Goal: Find specific page/section: Find specific page/section

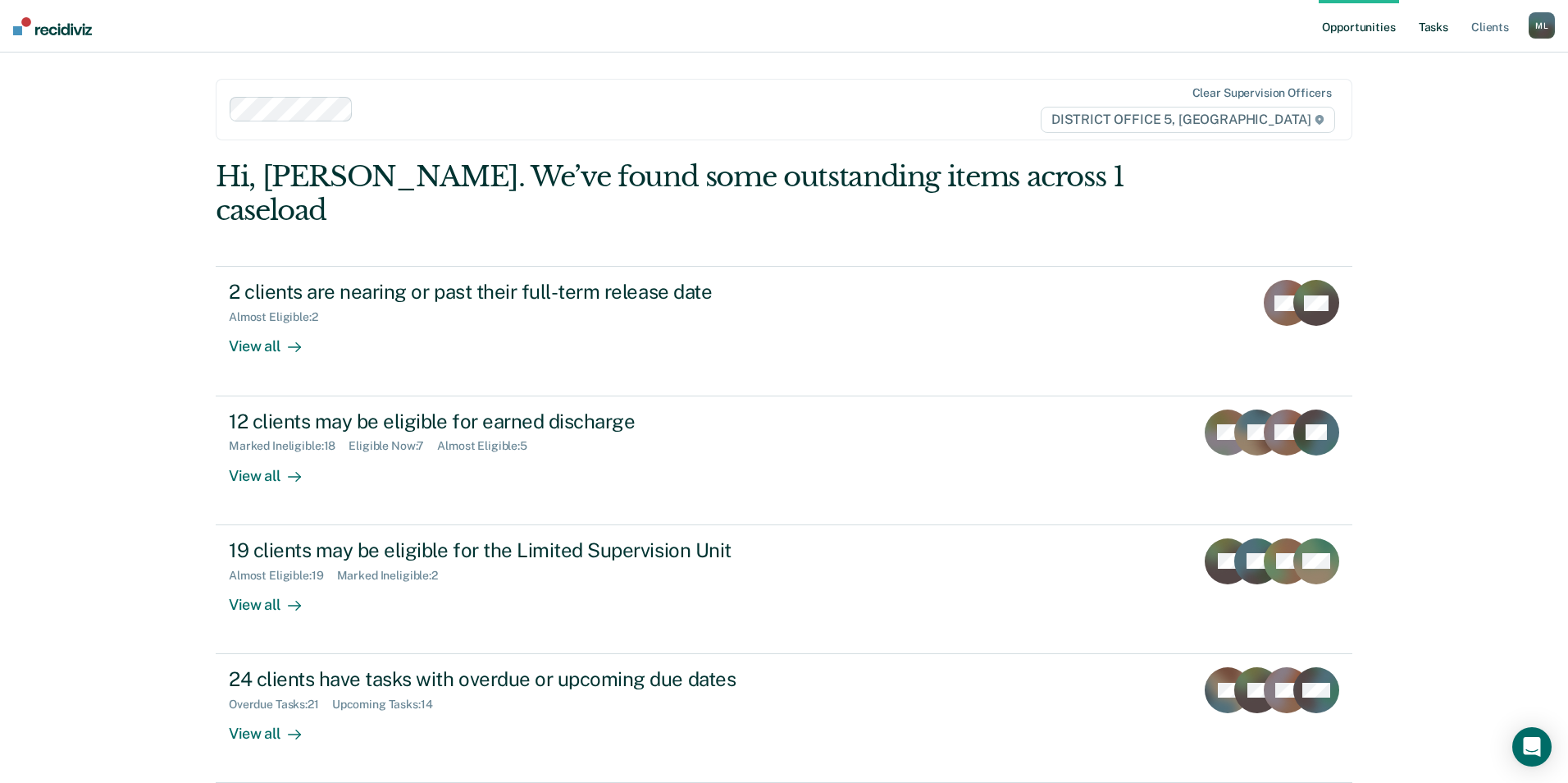
click at [1433, 25] on link "Tasks" at bounding box center [1434, 26] width 36 height 53
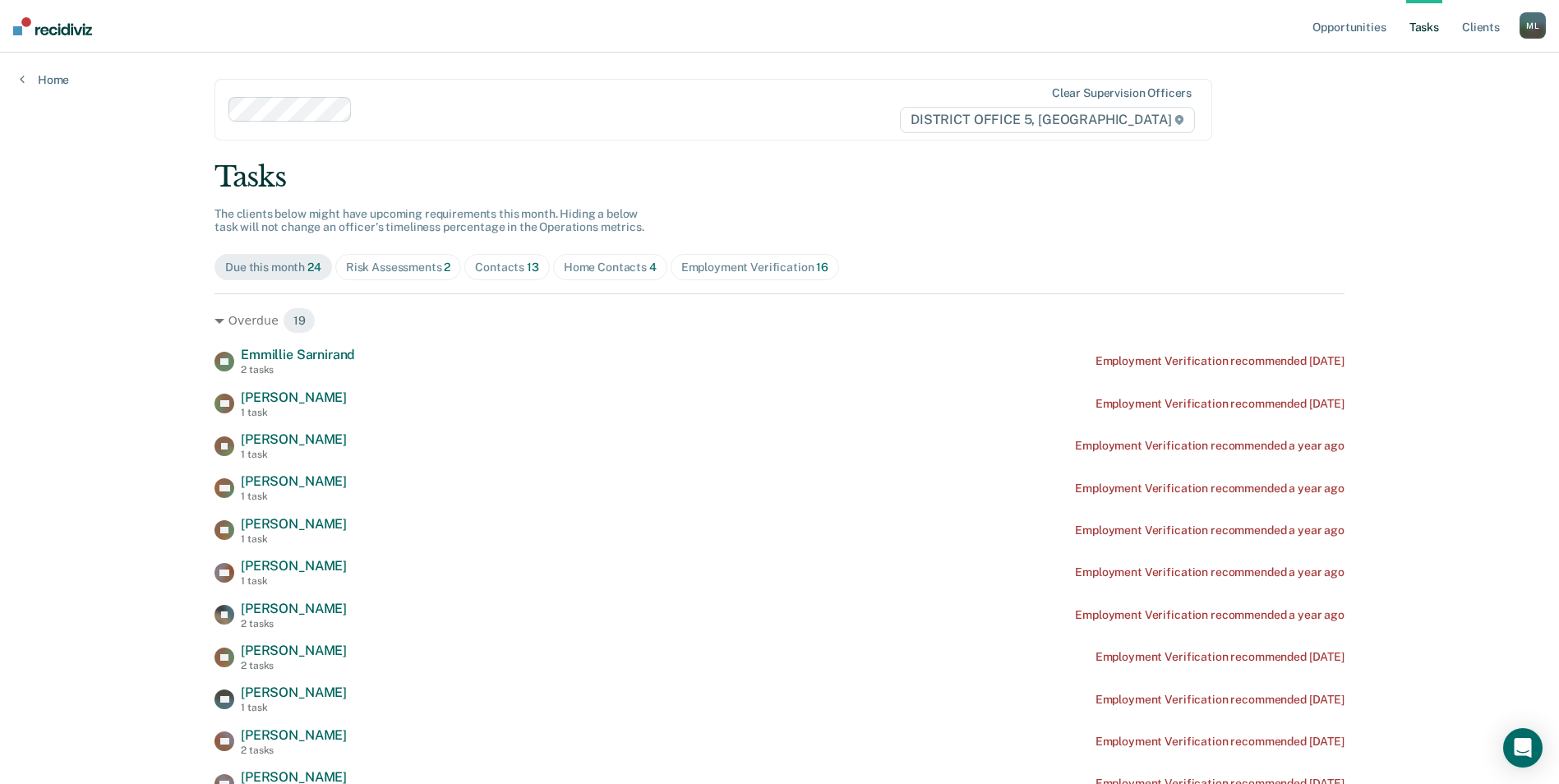
click at [632, 264] on div "Home Contacts 4" at bounding box center [610, 267] width 93 height 14
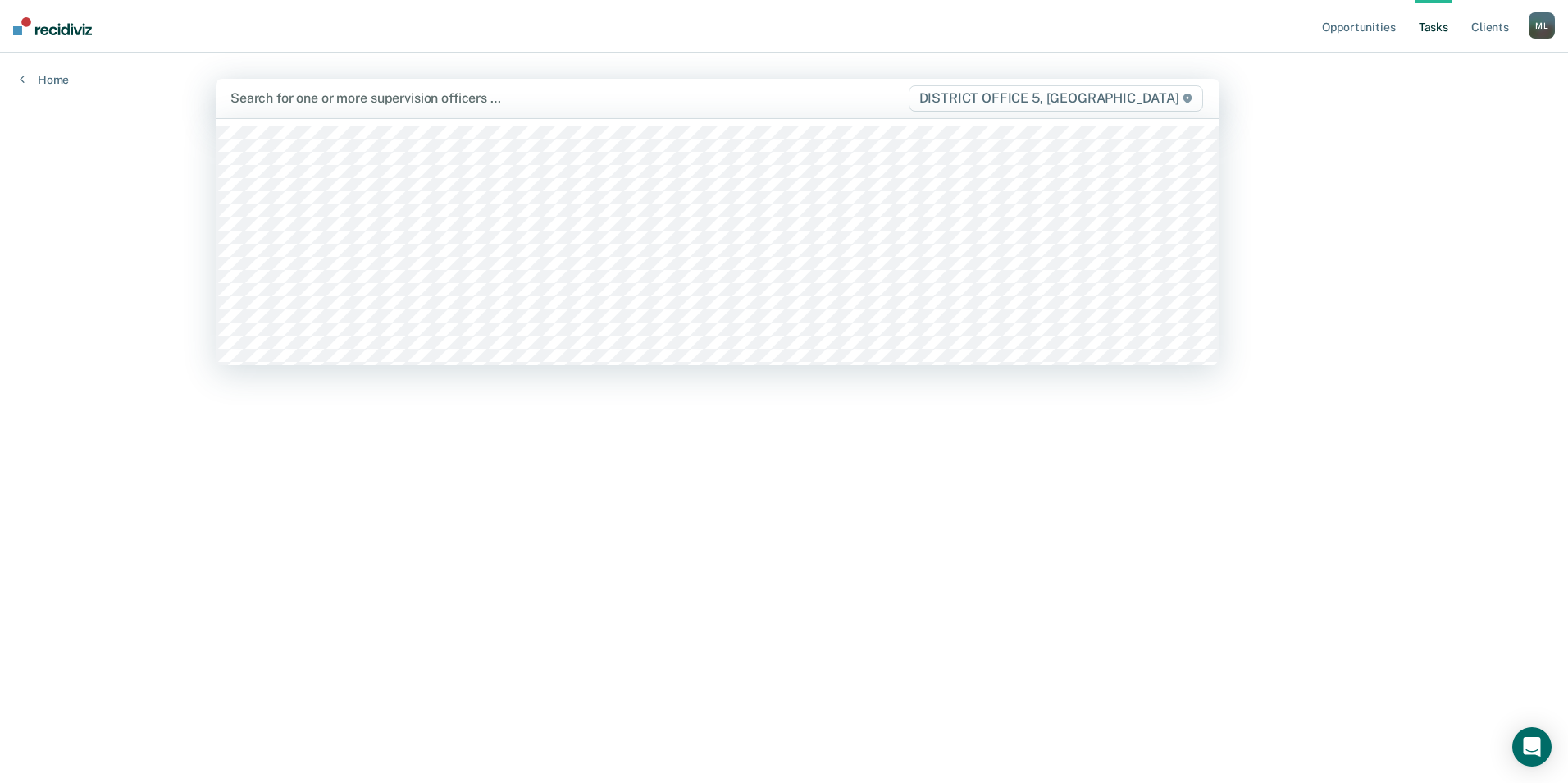
click at [380, 113] on div "Search for one or more supervision officers … DISTRICT OFFICE 5, [GEOGRAPHIC_DA…" at bounding box center [718, 98] width 1004 height 39
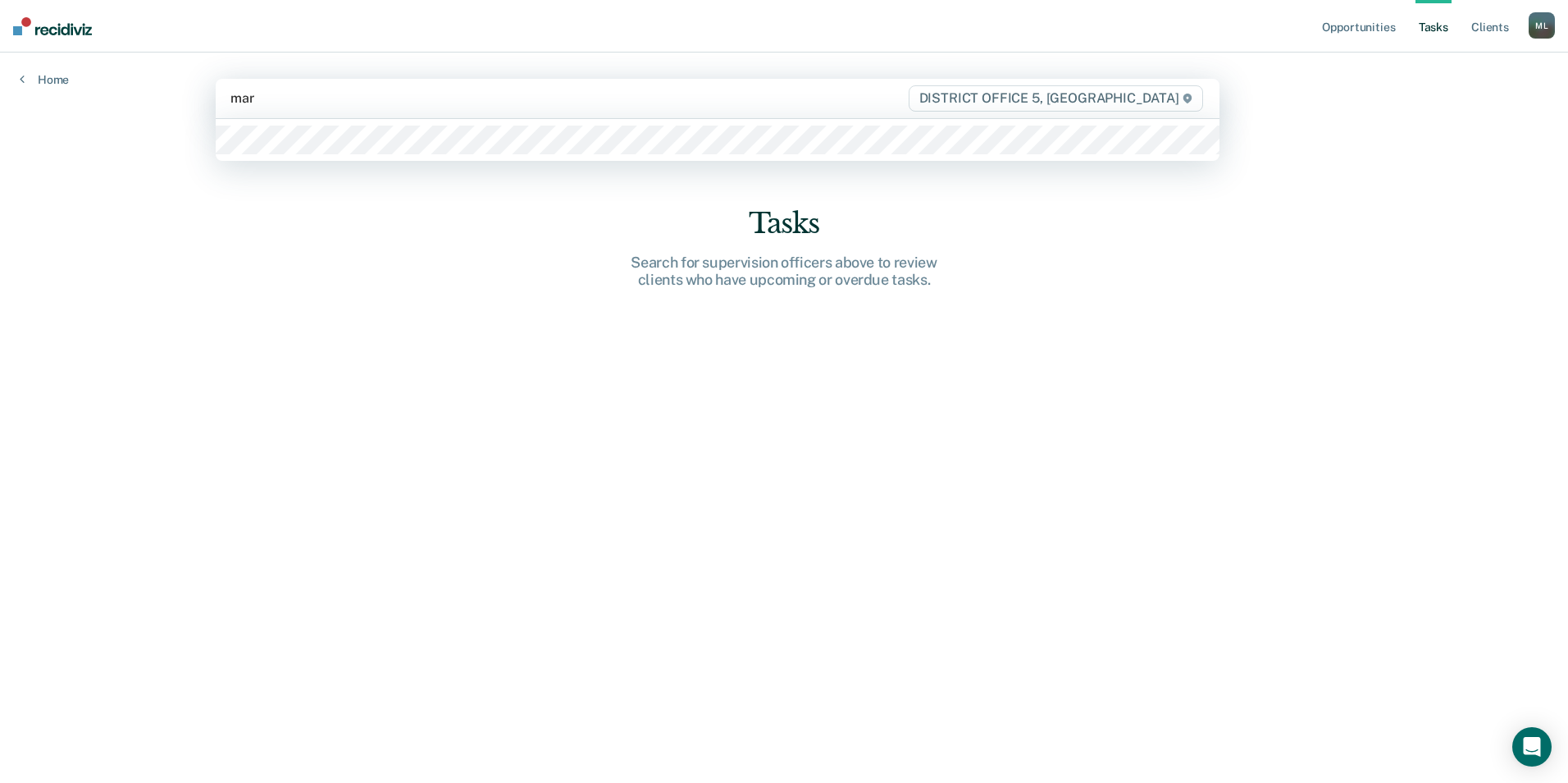
type input "mark"
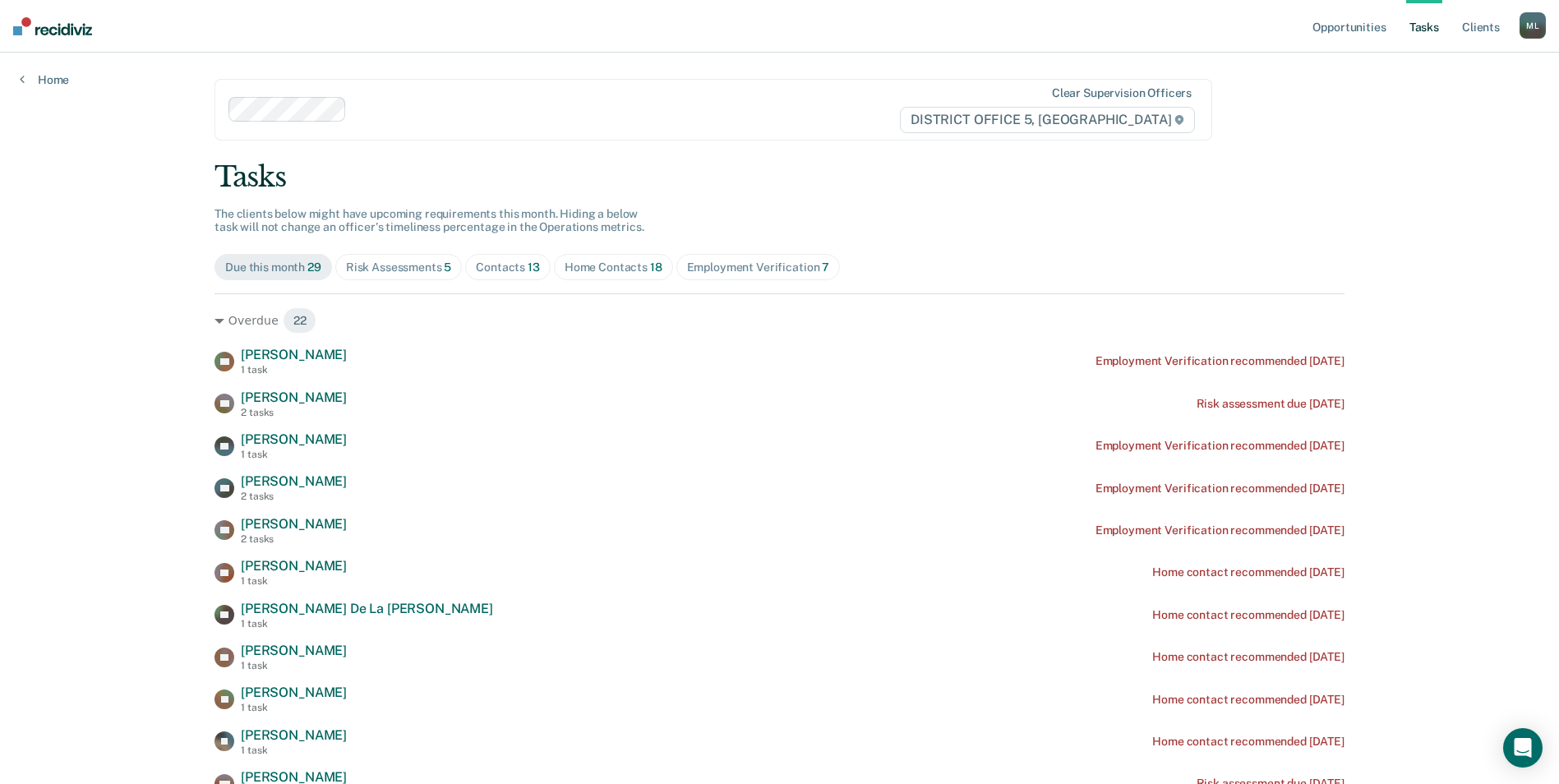
click at [640, 264] on div "Home Contacts 18" at bounding box center [613, 267] width 98 height 14
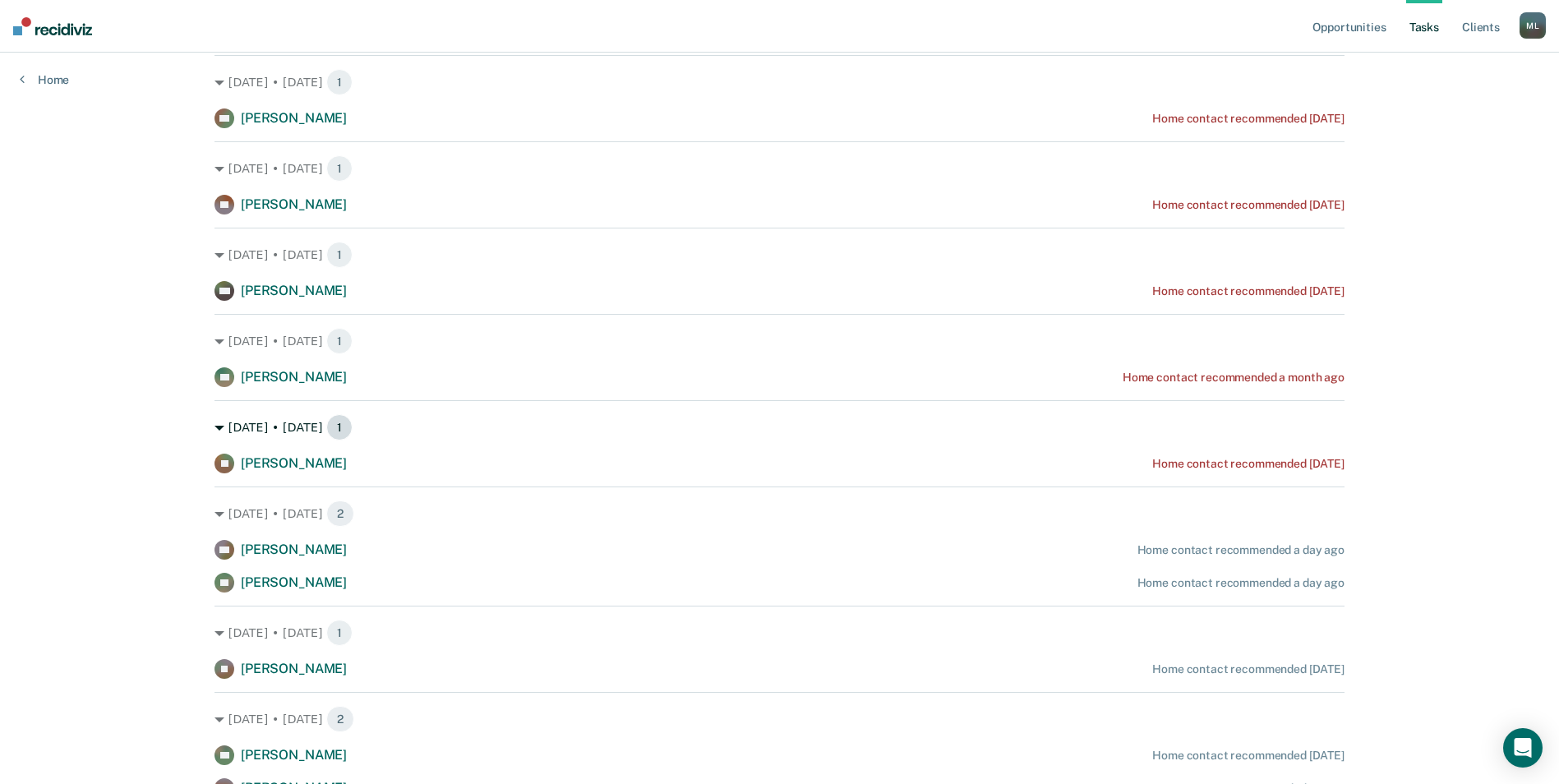
scroll to position [844, 0]
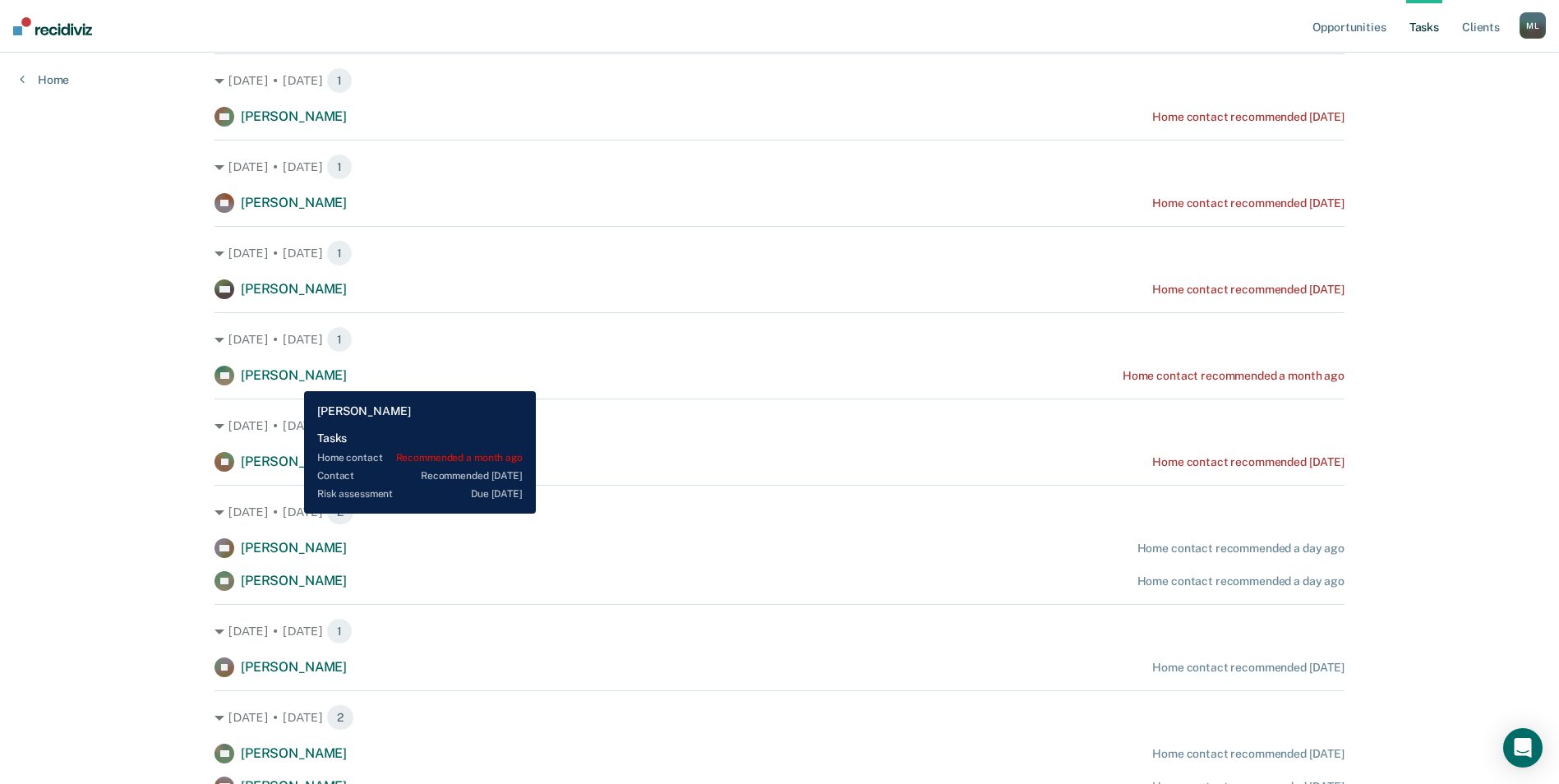
click at [291, 379] on span "[PERSON_NAME]" at bounding box center [294, 375] width 106 height 16
